Goal: Information Seeking & Learning: Understand process/instructions

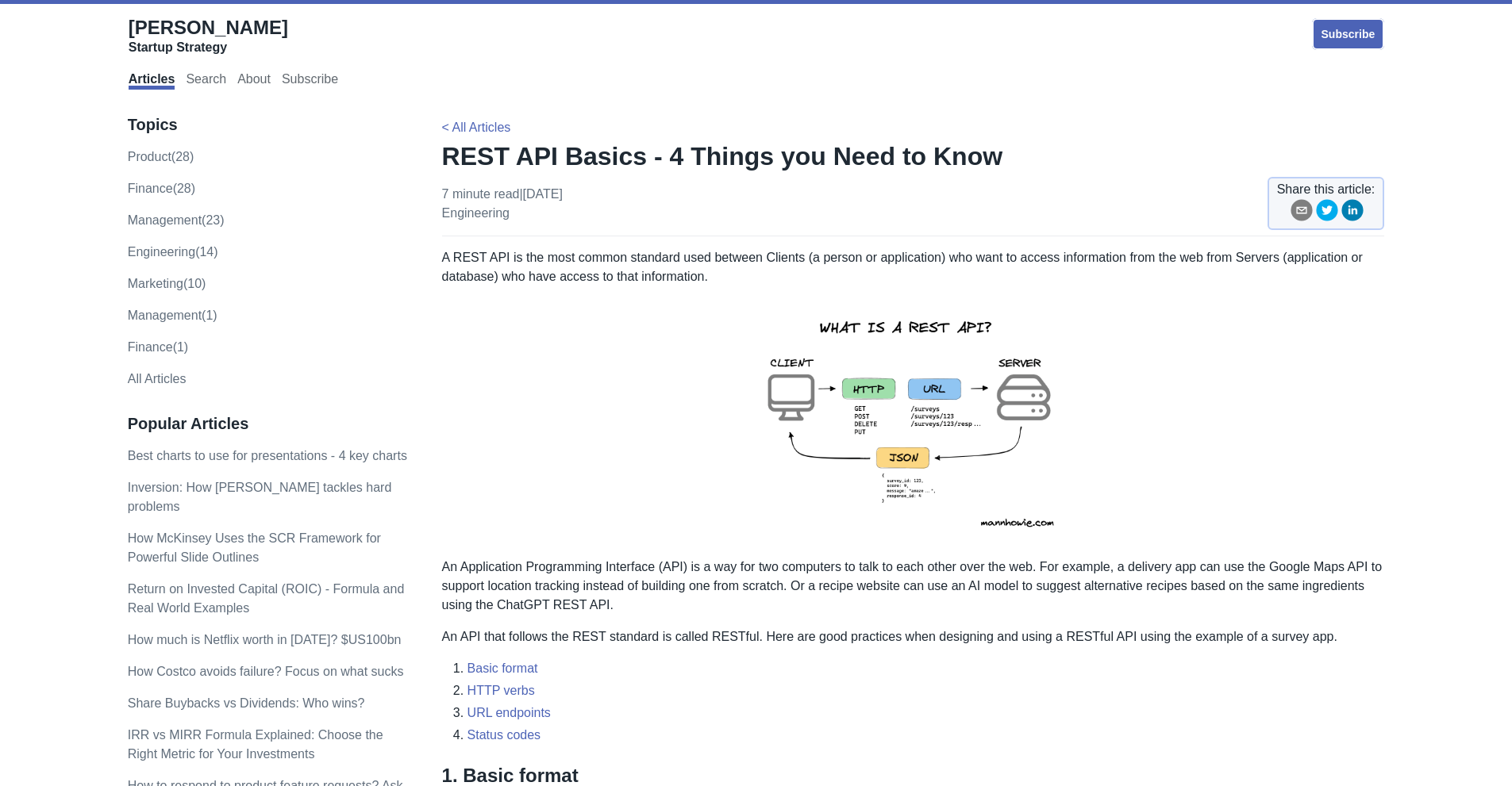
click at [922, 476] on img at bounding box center [912, 422] width 347 height 246
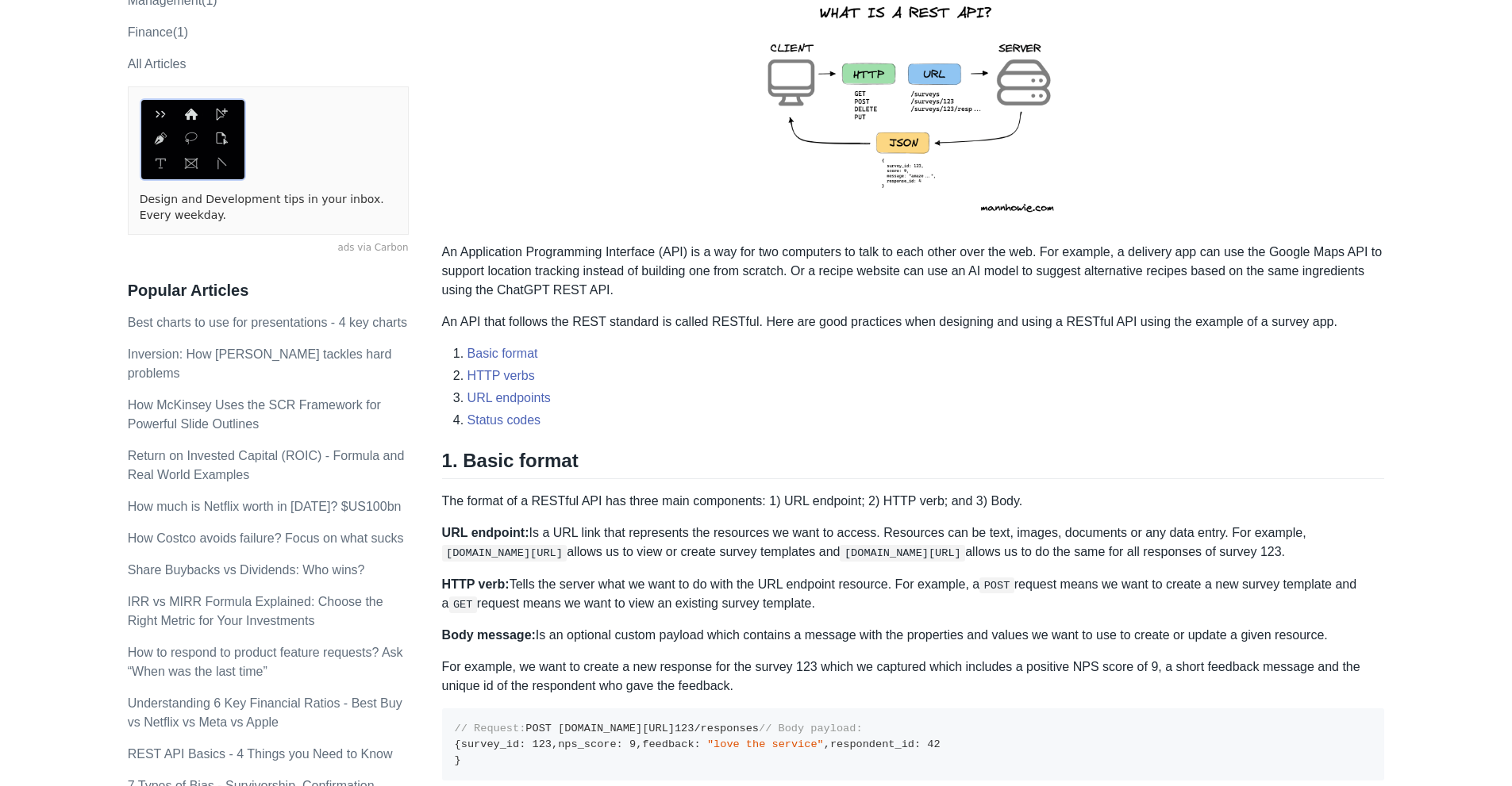
scroll to position [317, 0]
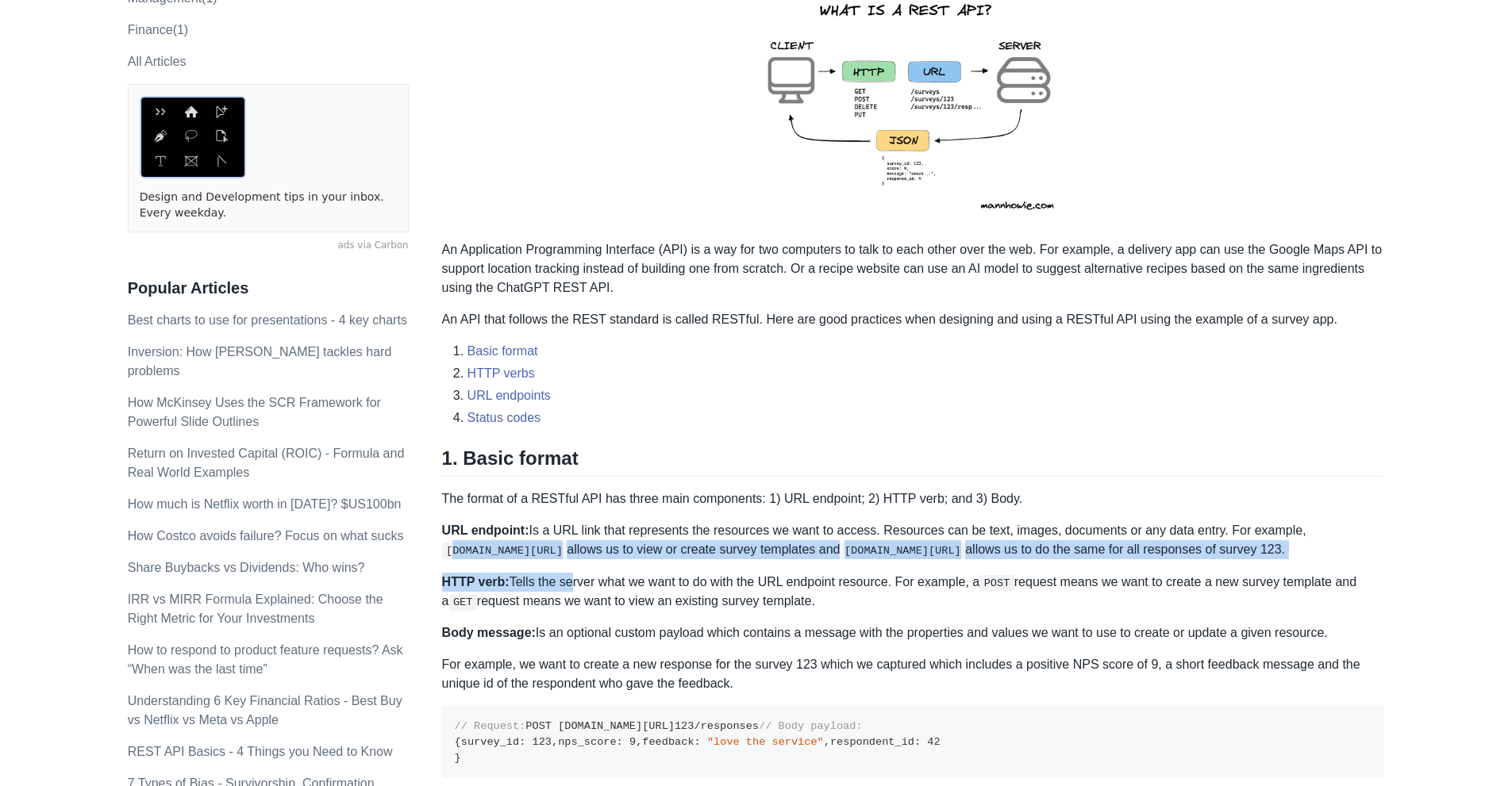
drag, startPoint x: 454, startPoint y: 548, endPoint x: 564, endPoint y: 569, distance: 112.0
click at [570, 553] on p "URL endpoint: Is a URL link that represents the resources we want to access. Re…" at bounding box center [912, 540] width 942 height 38
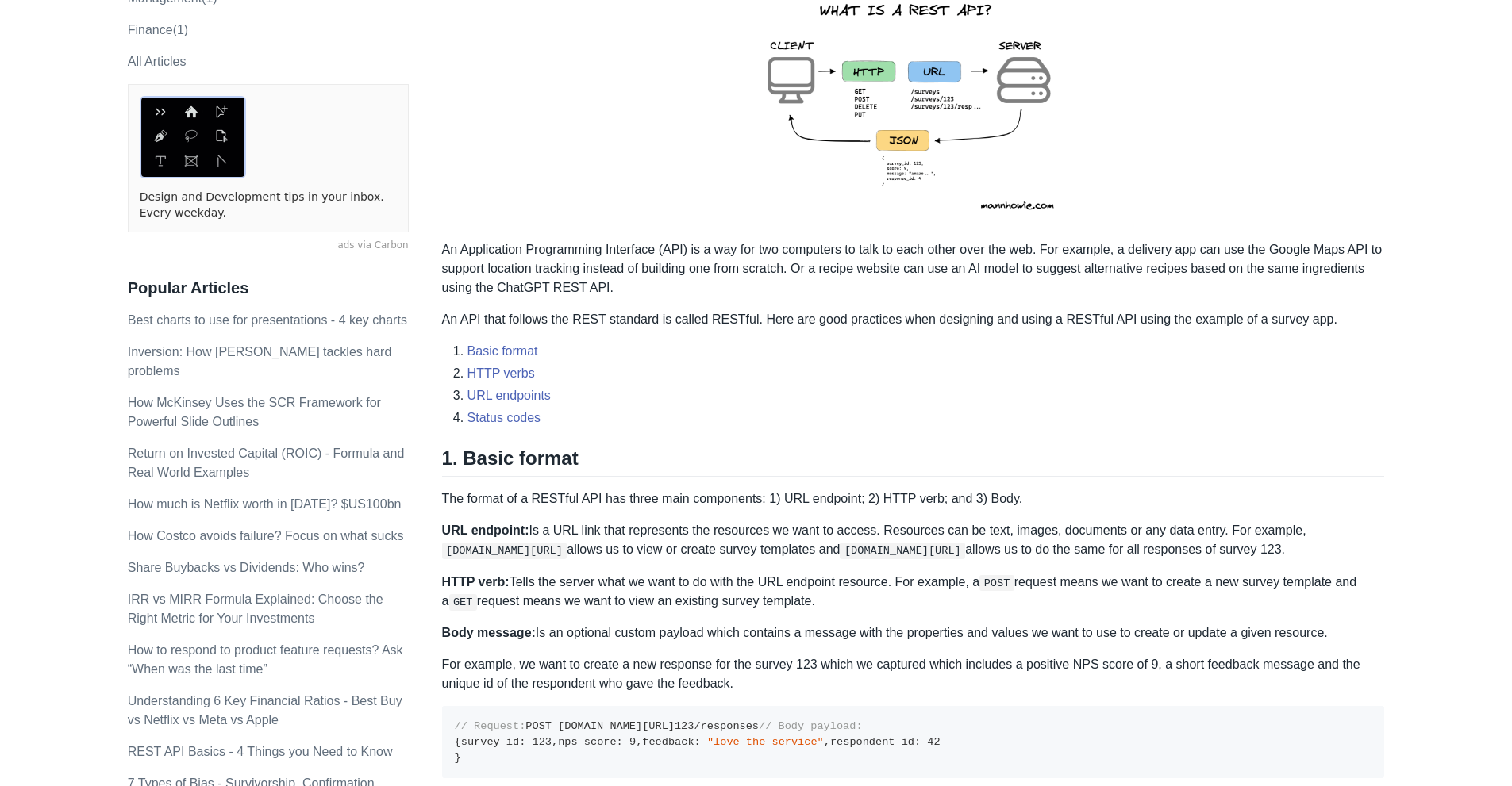
click at [570, 553] on p "URL endpoint: Is a URL link that represents the resources we want to access. Re…" at bounding box center [912, 540] width 942 height 38
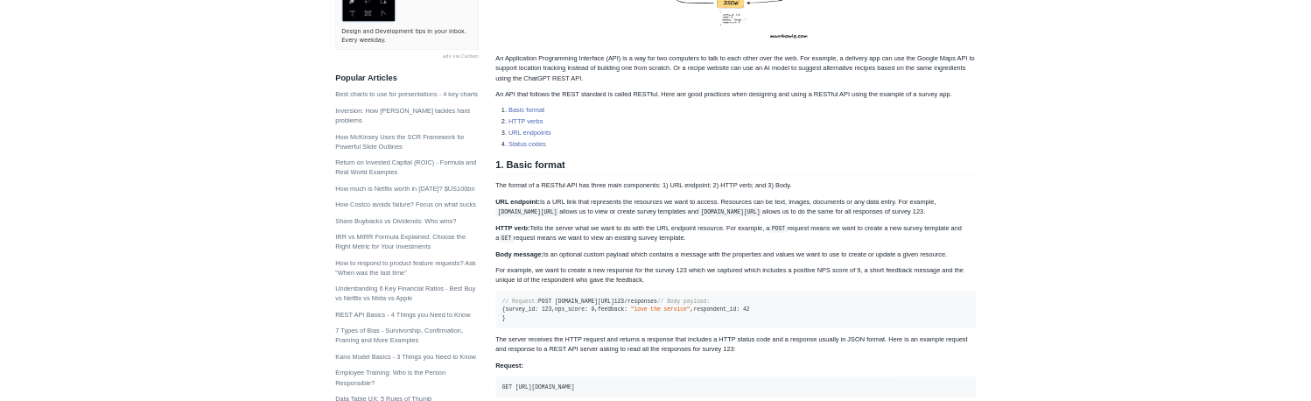
scroll to position [525, 0]
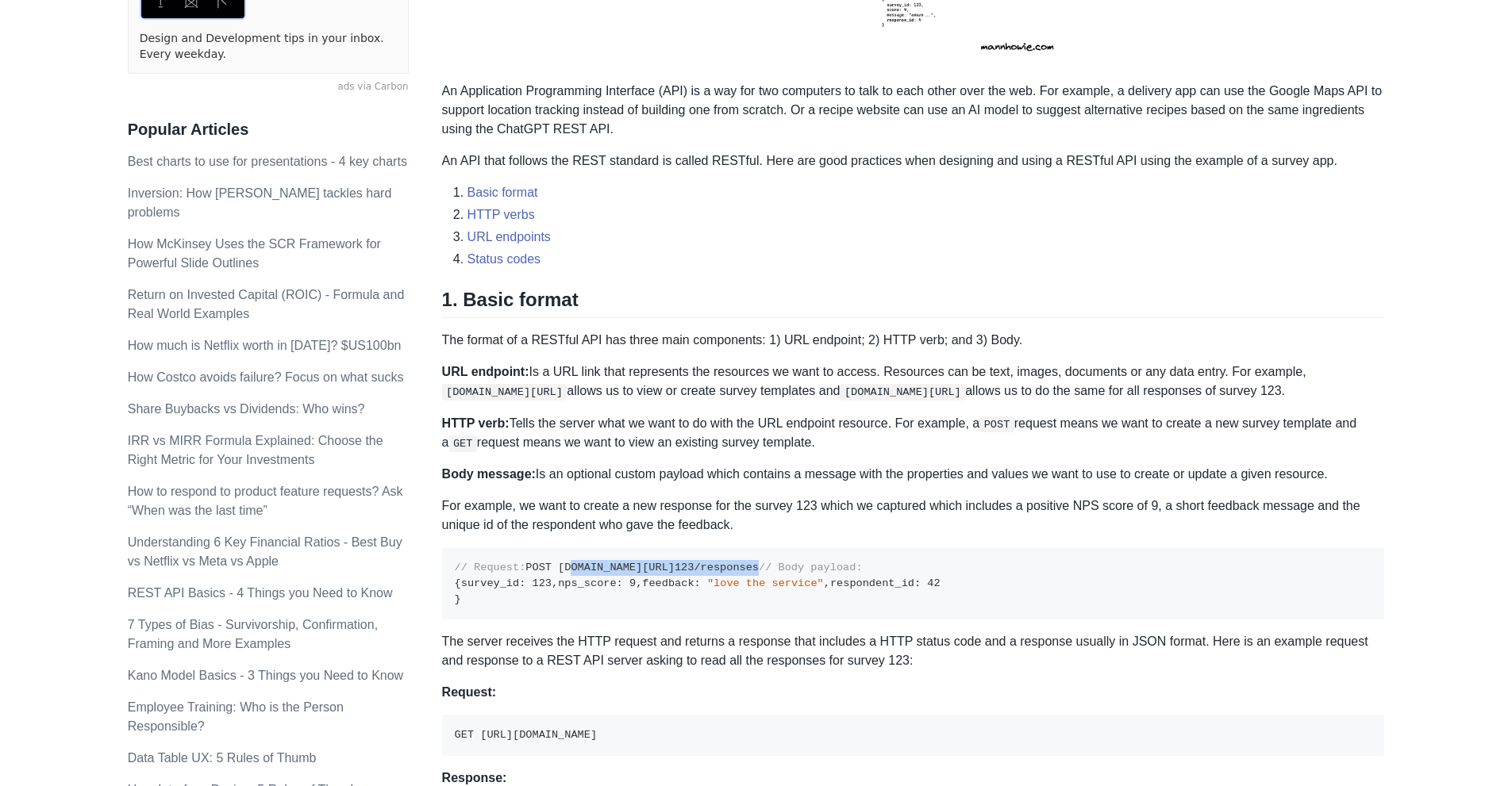
drag, startPoint x: 492, startPoint y: 583, endPoint x: 753, endPoint y: 584, distance: 261.0
click at [753, 584] on pre "// Request: POST [DOMAIN_NAME][URL] 123 /responses // Body payload: { survey_id…" at bounding box center [912, 584] width 942 height 73
click at [662, 589] on pre "// Request: POST [DOMAIN_NAME][URL] 123 /responses // Body payload: { survey_id…" at bounding box center [912, 584] width 942 height 73
drag, startPoint x: 485, startPoint y: 583, endPoint x: 619, endPoint y: 586, distance: 134.0
click at [619, 586] on code "// Request: POST [DOMAIN_NAME][URL] 123 /responses // Body payload: { survey_id…" at bounding box center [697, 582] width 485 height 43
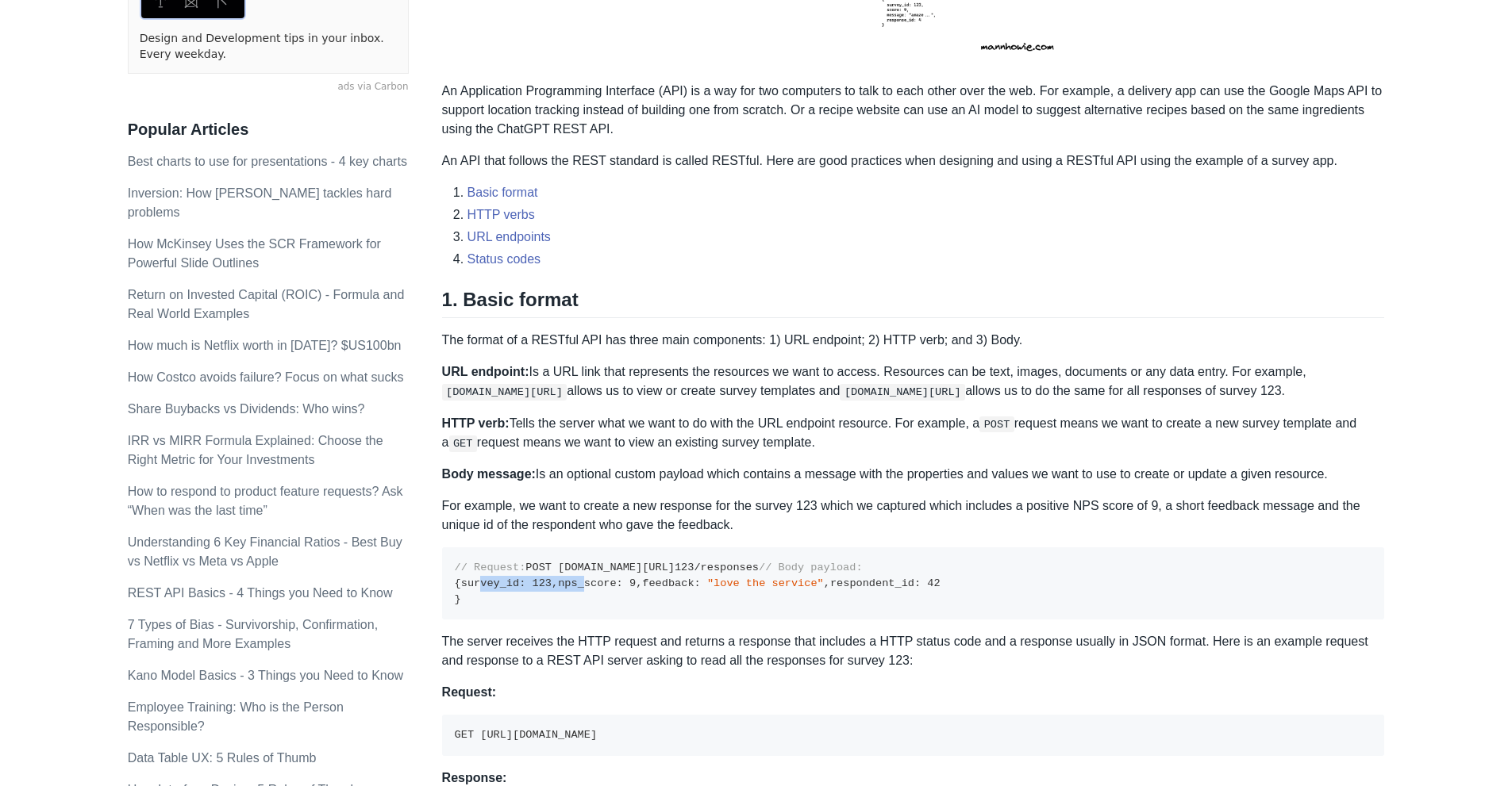
drag, startPoint x: 465, startPoint y: 653, endPoint x: 466, endPoint y: 638, distance: 15.0
click at [466, 605] on code "// Request: POST [DOMAIN_NAME][URL] 123 /responses // Body payload: { survey_id…" at bounding box center [697, 582] width 485 height 43
click at [642, 619] on pre "// Request: POST [DOMAIN_NAME][URL] 123 /responses // Body payload: { survey_id…" at bounding box center [912, 584] width 942 height 73
drag, startPoint x: 532, startPoint y: 644, endPoint x: 456, endPoint y: 716, distance: 104.7
click at [456, 619] on pre "// Request: POST [DOMAIN_NAME][URL] 123 /responses // Body payload: { survey_id…" at bounding box center [912, 584] width 942 height 73
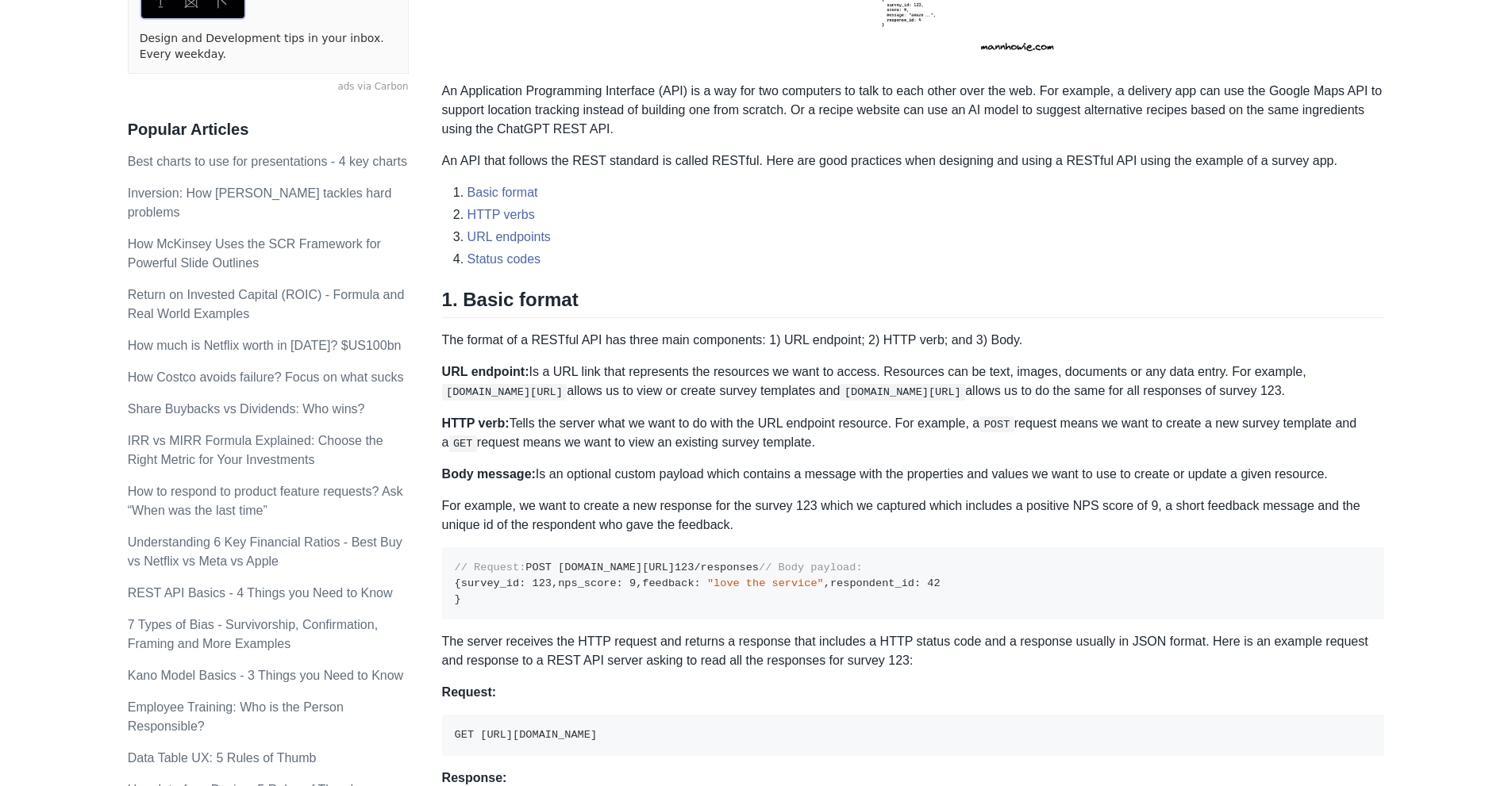
click at [594, 619] on pre "// Request: POST [DOMAIN_NAME][URL] 123 /responses // Body payload: { survey_id…" at bounding box center [912, 584] width 942 height 73
